Goal: Communication & Community: Answer question/provide support

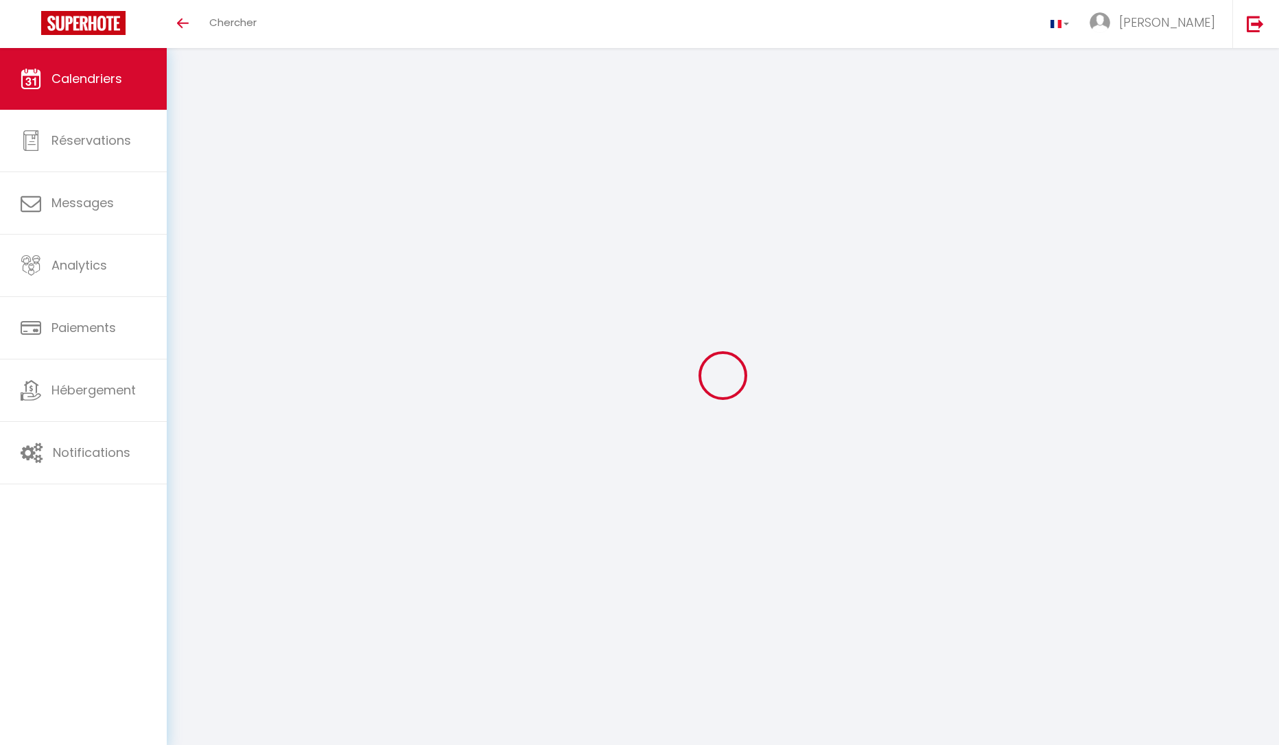
select select
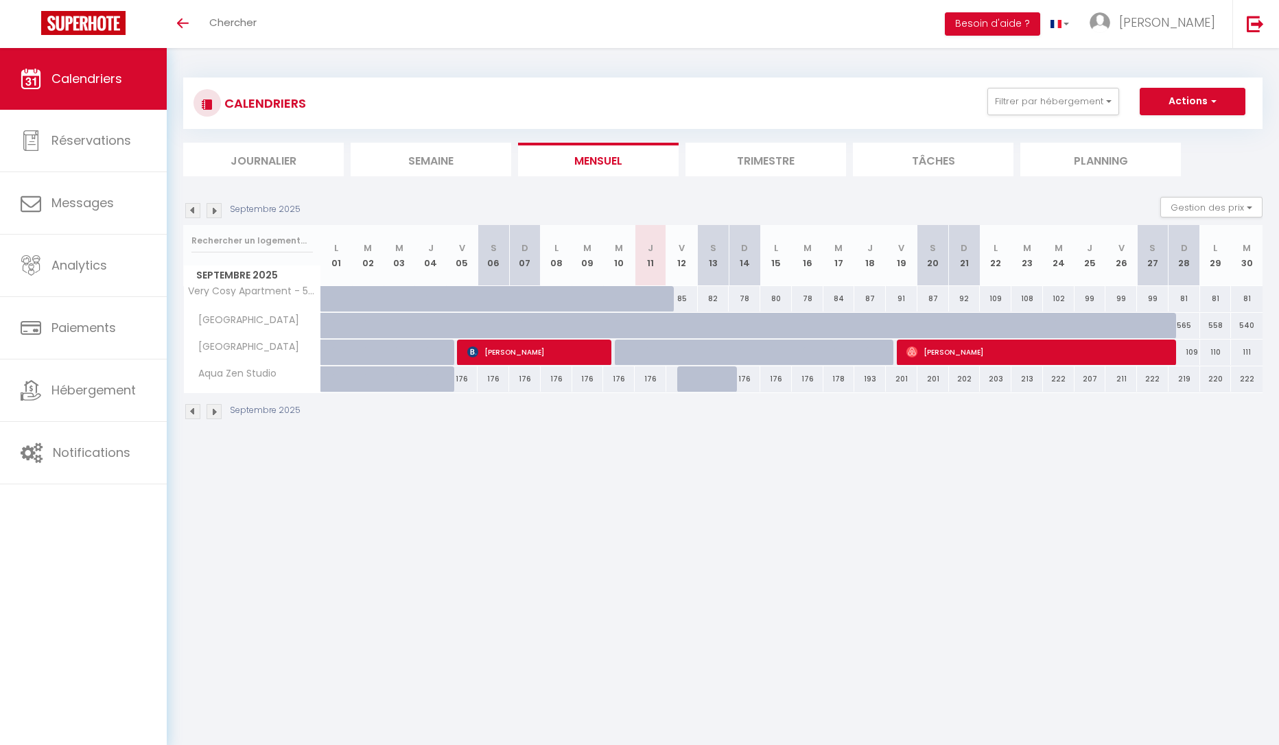
select select
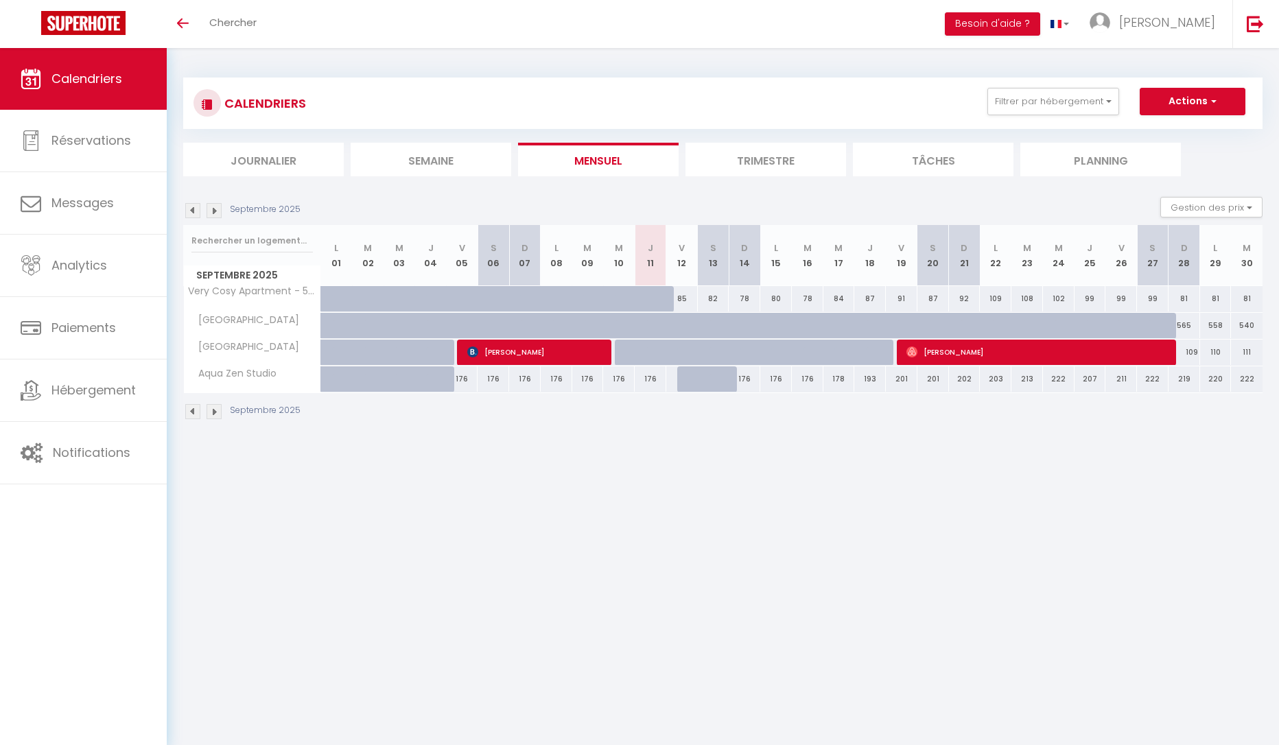
select select
click at [1056, 347] on span "[PERSON_NAME]" at bounding box center [1038, 352] width 263 height 26
select select "OK"
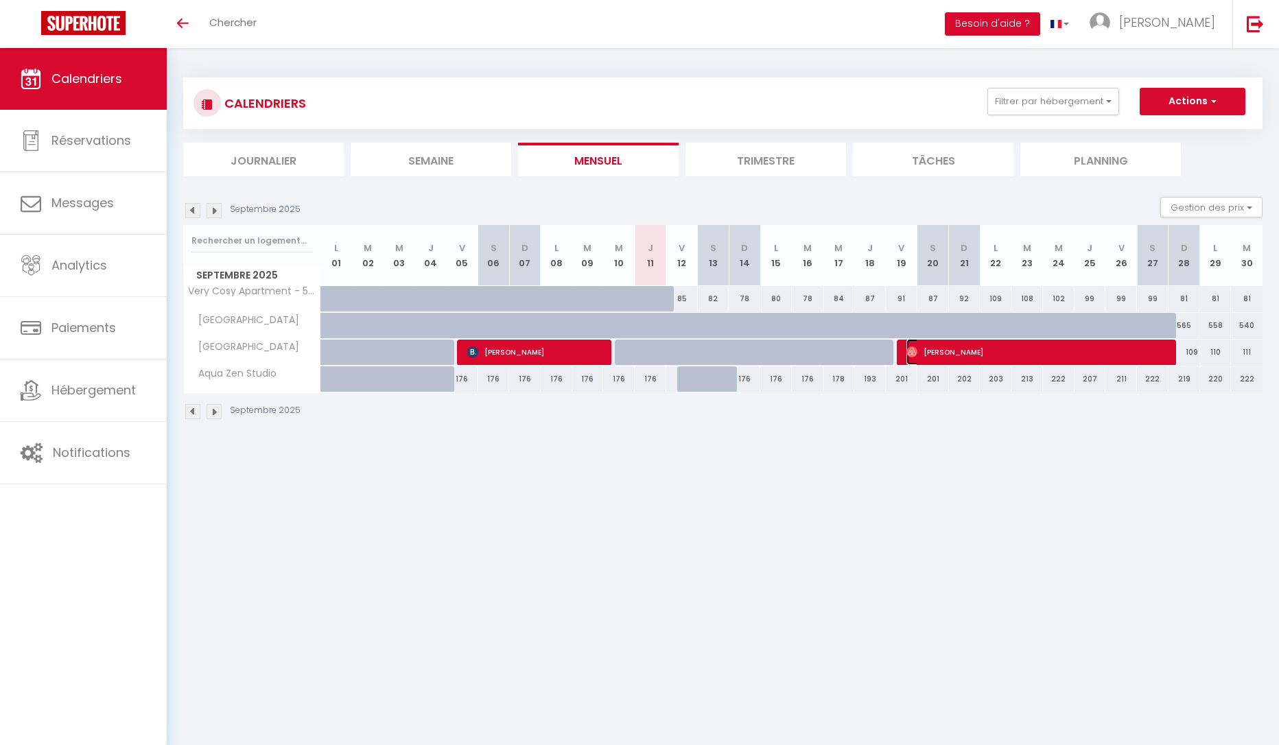
select select "0"
select select "1"
select select
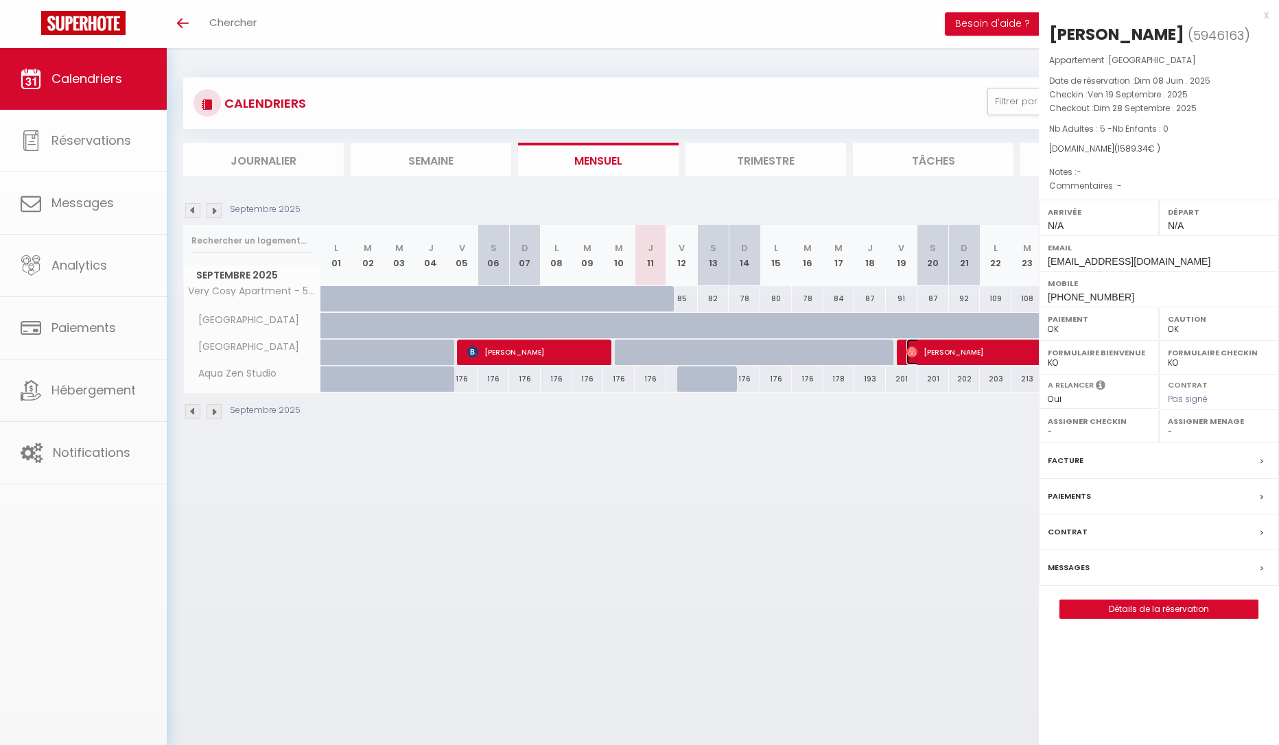
select select "15892"
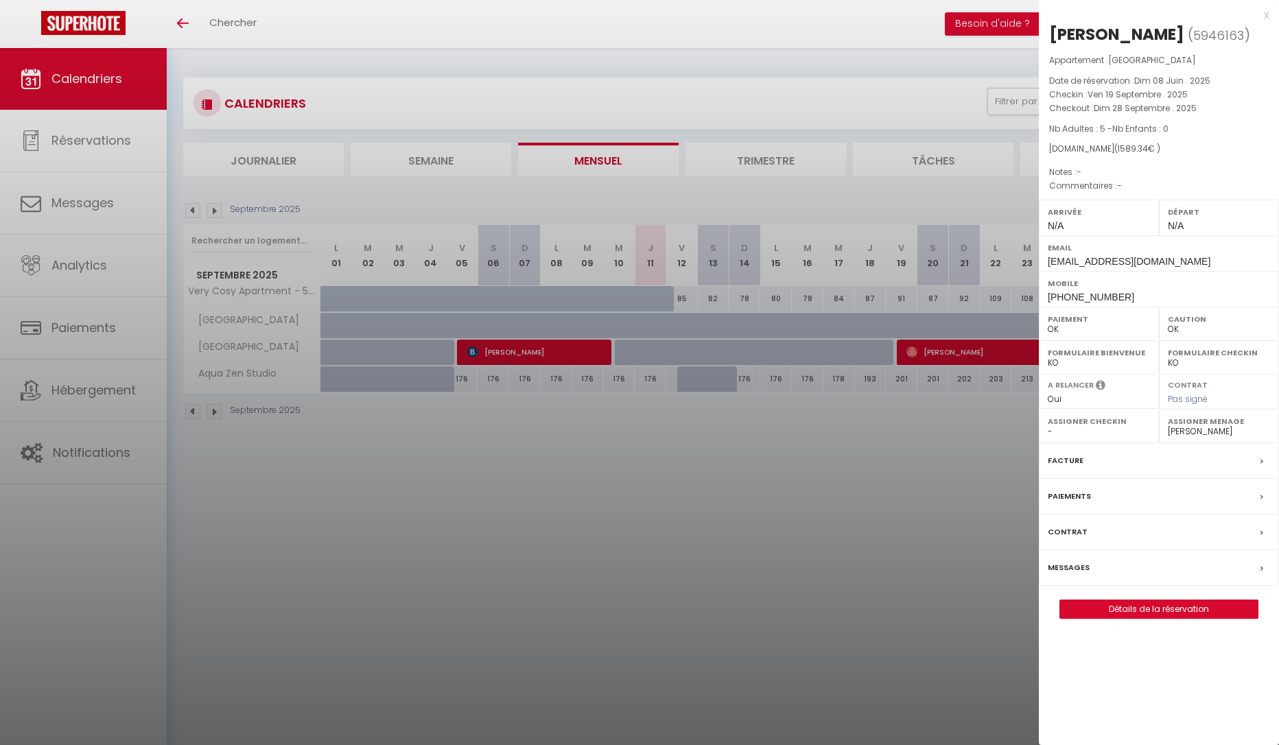
click at [964, 352] on div at bounding box center [639, 372] width 1279 height 745
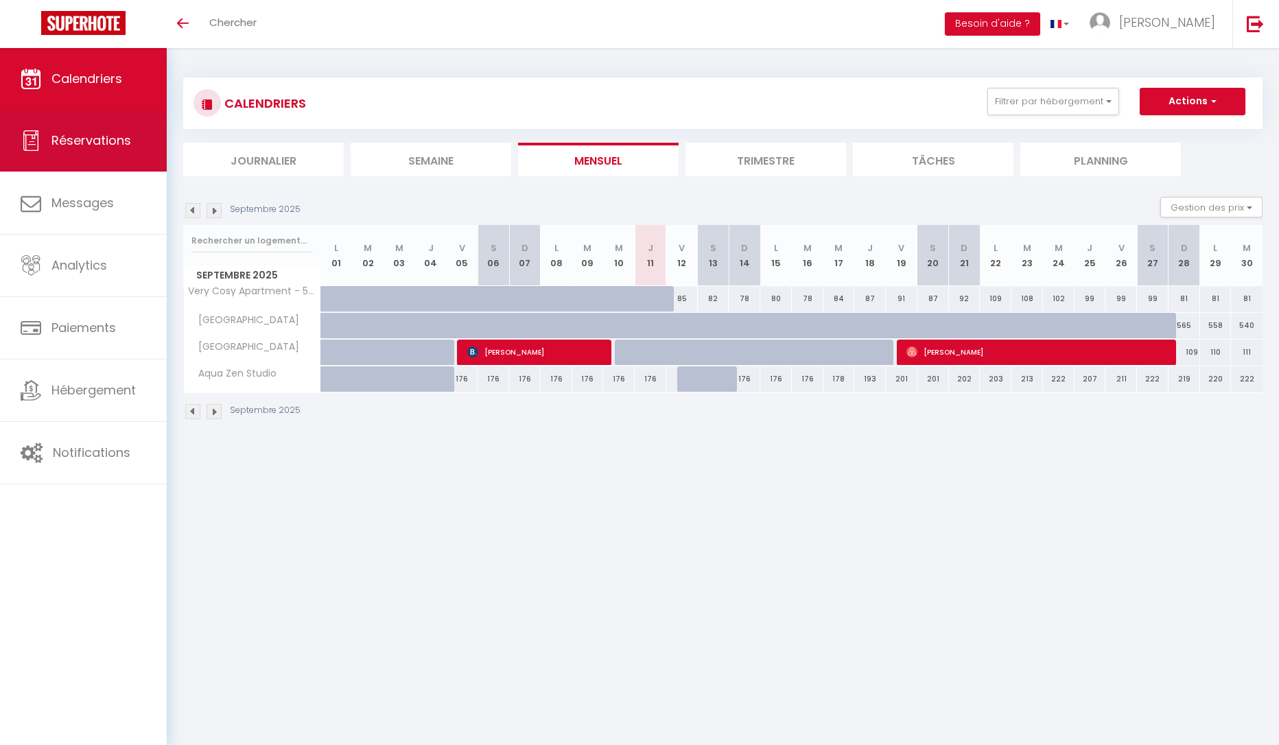
click at [105, 145] on span "Réservations" at bounding box center [91, 140] width 80 height 17
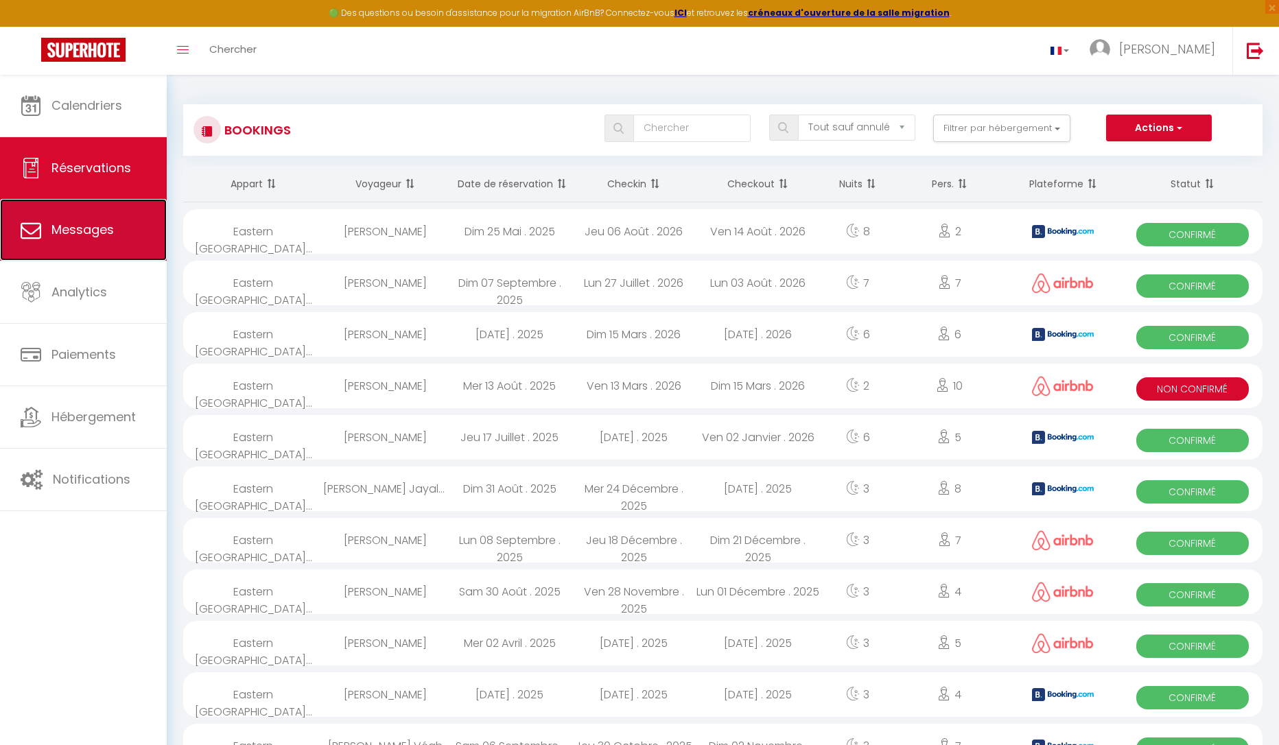
click at [85, 216] on link "Messages" at bounding box center [83, 230] width 167 height 62
select select "message"
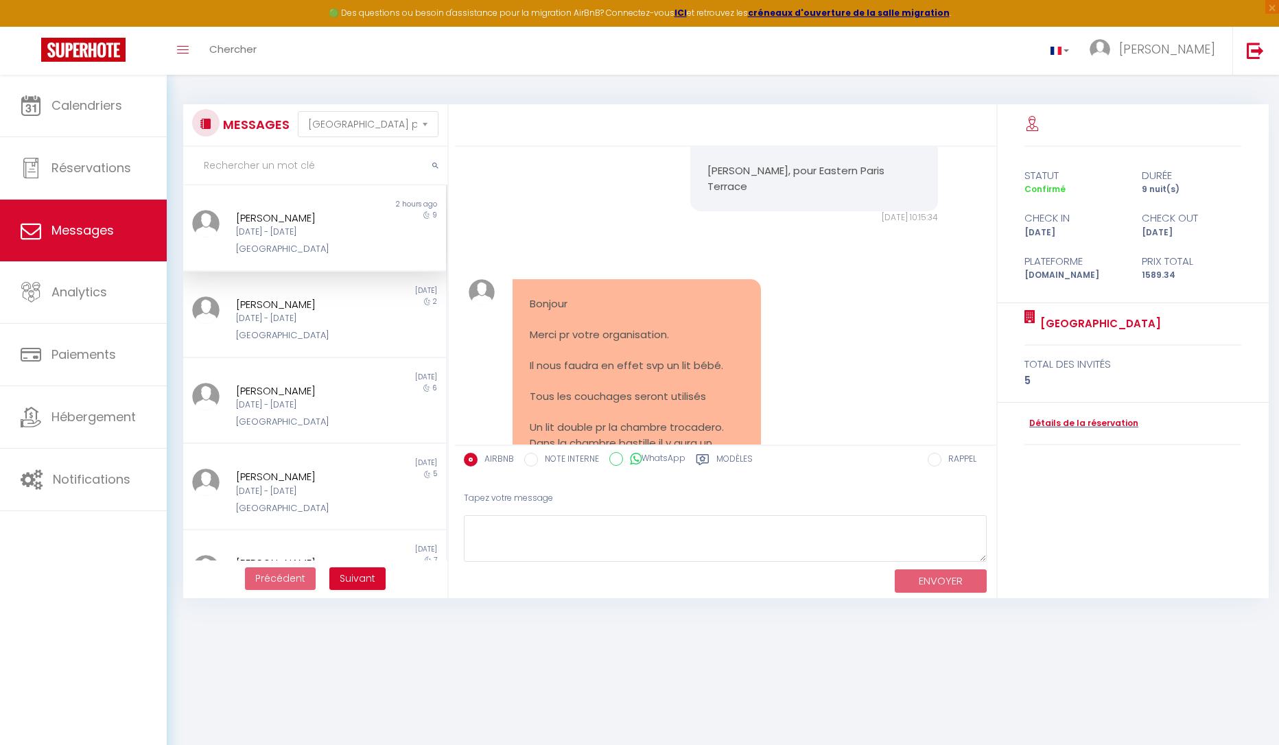
scroll to position [5310, 0]
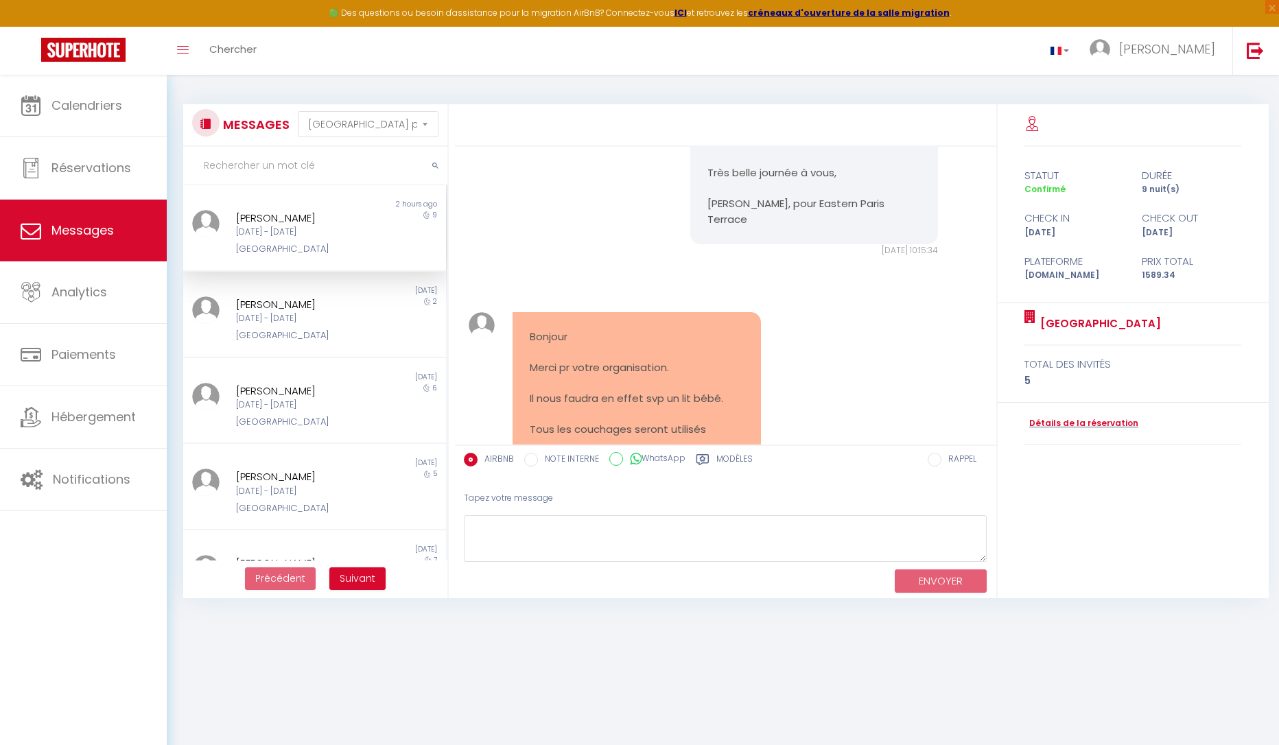
drag, startPoint x: 603, startPoint y: 439, endPoint x: 531, endPoint y: 255, distance: 198.2
click at [531, 329] on pre "Bonjour Merci pr votre organisation. Il nous faudra en effet svp un lit bébé. T…" at bounding box center [636, 476] width 213 height 294
copy pre "Bonjour Merci pr votre organisation. Il nous faudra en effet svp un lit bébé. T…"
click at [729, 354] on pre "Bonjour Merci pr votre organisation. Il nous faudra en effet svp un lit bébé. T…" at bounding box center [636, 476] width 213 height 294
